Goal: Find specific page/section: Find specific page/section

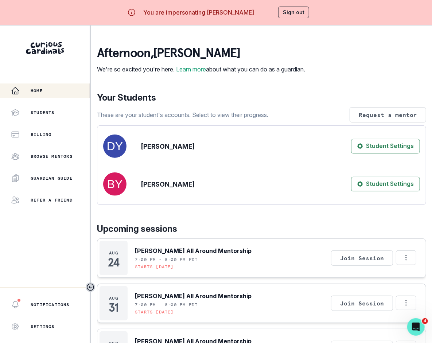
scroll to position [98, 0]
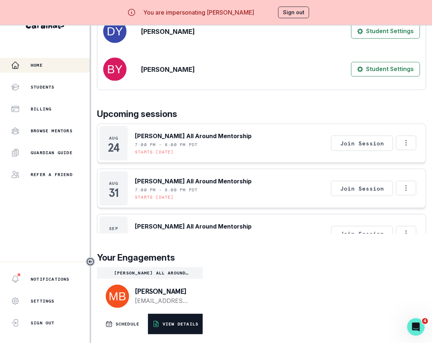
click at [199, 317] on button "VIEW DETAILS" at bounding box center [175, 324] width 55 height 20
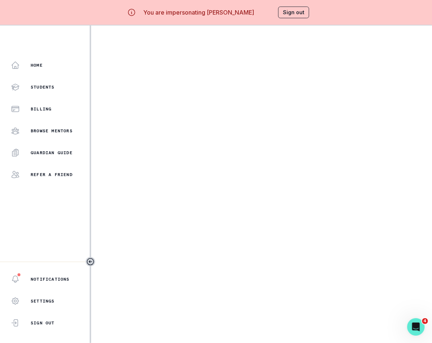
scroll to position [1, 0]
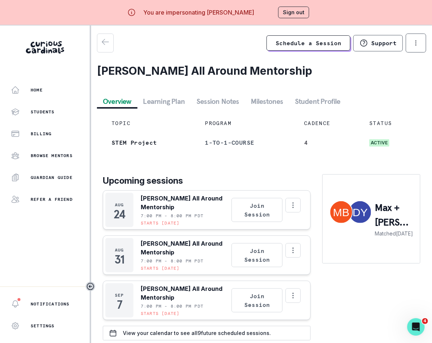
click at [214, 105] on button "Session Notes" at bounding box center [218, 101] width 54 height 13
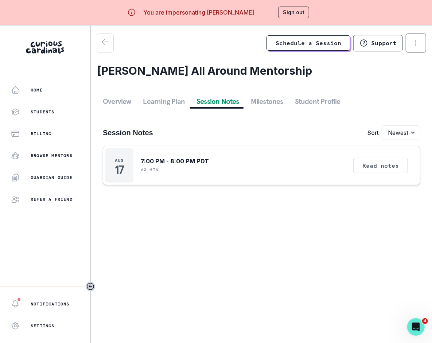
click at [283, 12] on button "Sign out" at bounding box center [293, 13] width 31 height 12
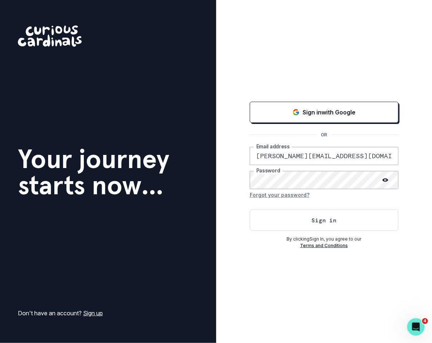
click at [290, 236] on p "By clicking Sign In , you agree to our" at bounding box center [324, 239] width 149 height 7
click at [290, 224] on button "Sign in" at bounding box center [324, 220] width 149 height 21
